Goal: Find contact information: Find contact information

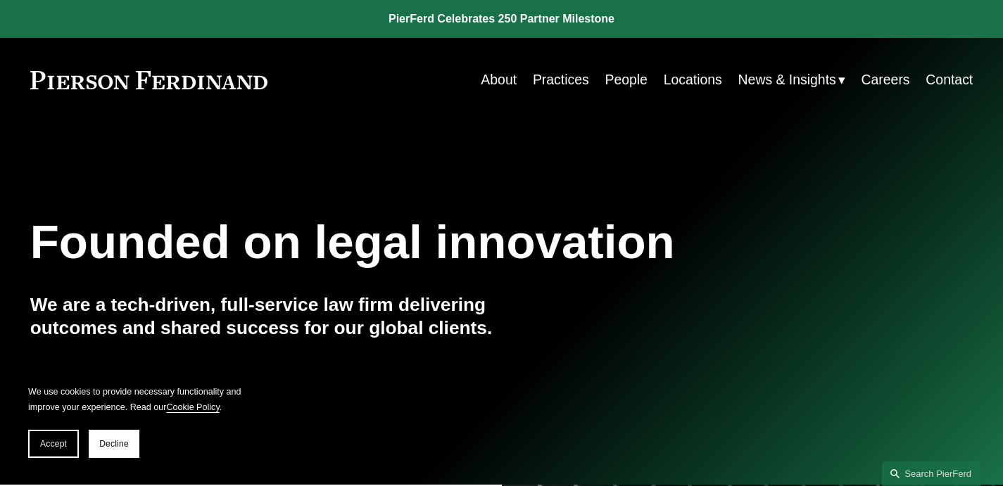
click at [550, 77] on link "Practices" at bounding box center [561, 79] width 56 height 27
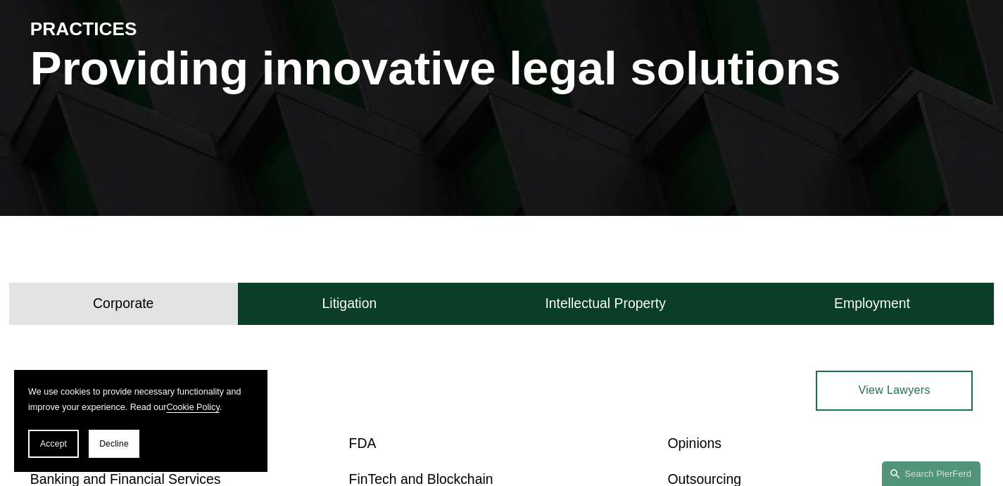
scroll to position [176, 0]
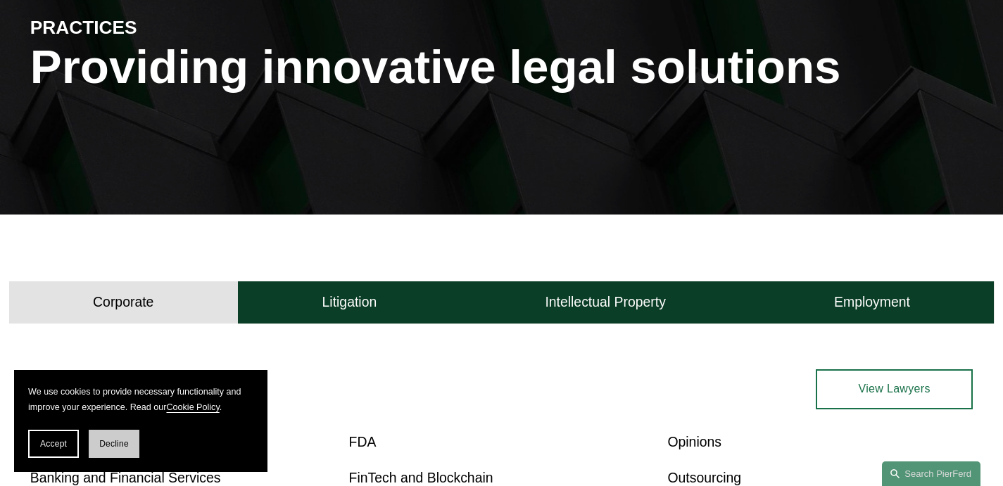
click at [110, 448] on span "Decline" at bounding box center [114, 444] width 30 height 10
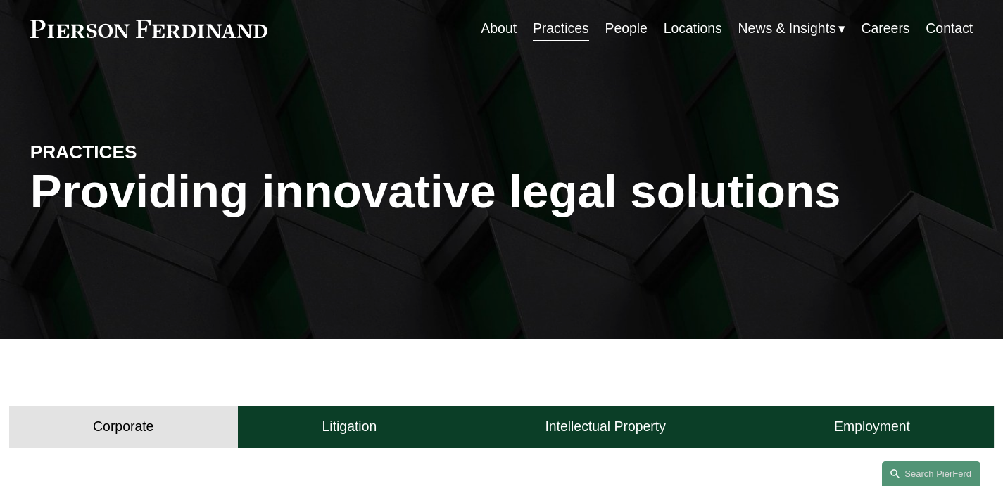
scroll to position [0, 0]
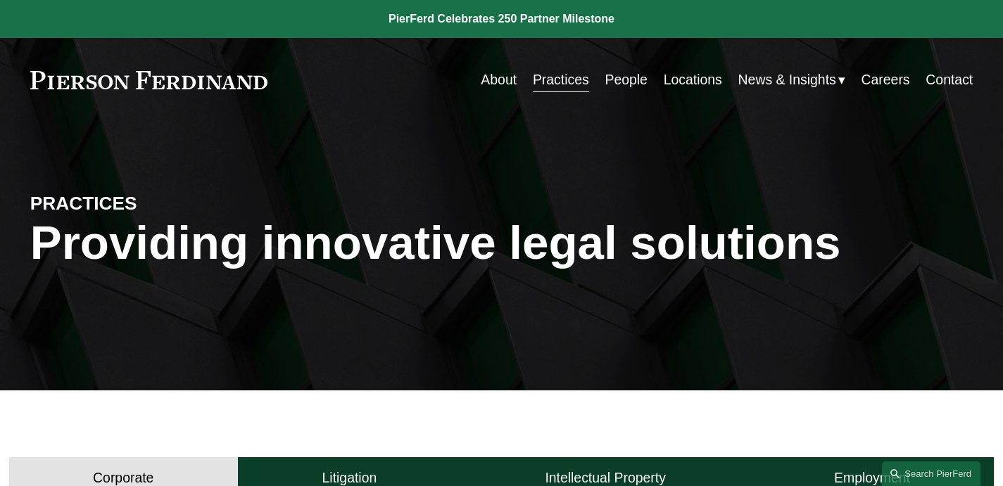
click at [941, 79] on link "Contact" at bounding box center [948, 79] width 47 height 27
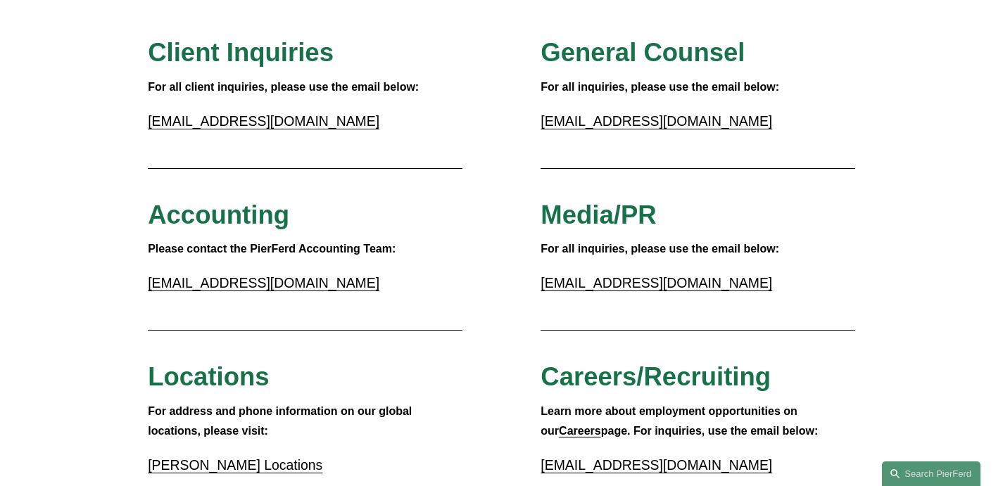
scroll to position [153, 0]
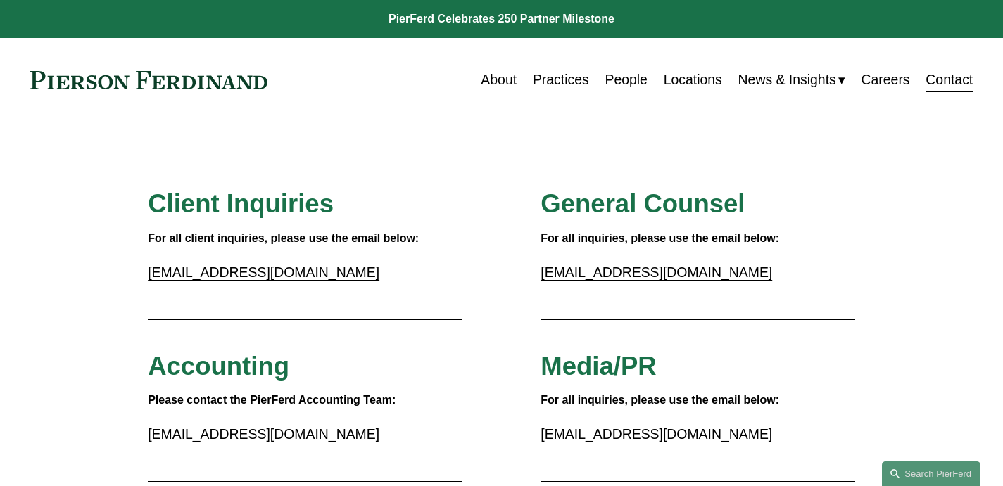
drag, startPoint x: 306, startPoint y: 80, endPoint x: 54, endPoint y: 80, distance: 251.9
click at [54, 80] on div "About Practices People Locations News & Insights News" at bounding box center [501, 79] width 943 height 27
